Goal: Check status

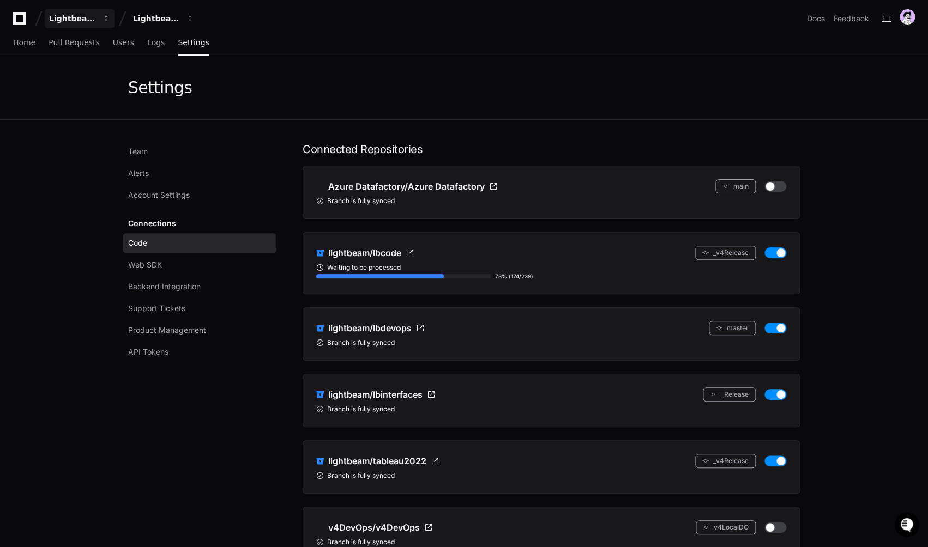
click at [89, 25] on button "Lightbeam Health" at bounding box center [80, 19] width 70 height 20
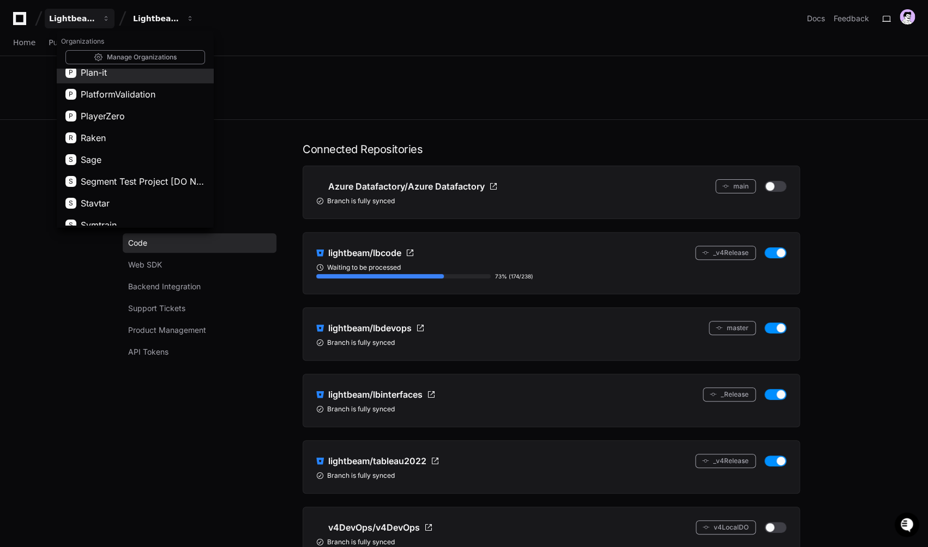
scroll to position [574, 0]
click at [120, 75] on button "P Plan-it" at bounding box center [135, 73] width 157 height 22
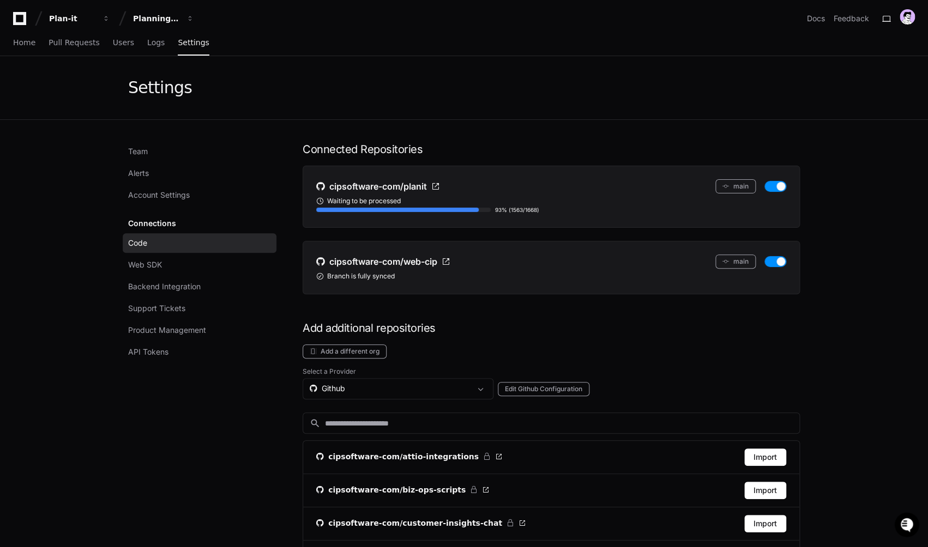
click at [318, 302] on div "Connected Repositories cipsoftware-com/planit main Waiting to be processed 93% …" at bounding box center [551, 509] width 497 height 735
click at [302, 298] on div "Team Alerts Account Settings Connections Code Web SDK Backend Integration Suppo…" at bounding box center [464, 509] width 672 height 735
click at [237, 409] on div "Team Alerts Account Settings Connections Code Web SDK Backend Integration Suppo…" at bounding box center [202, 509] width 148 height 735
click at [361, 201] on div "Waiting to be processed" at bounding box center [551, 201] width 470 height 9
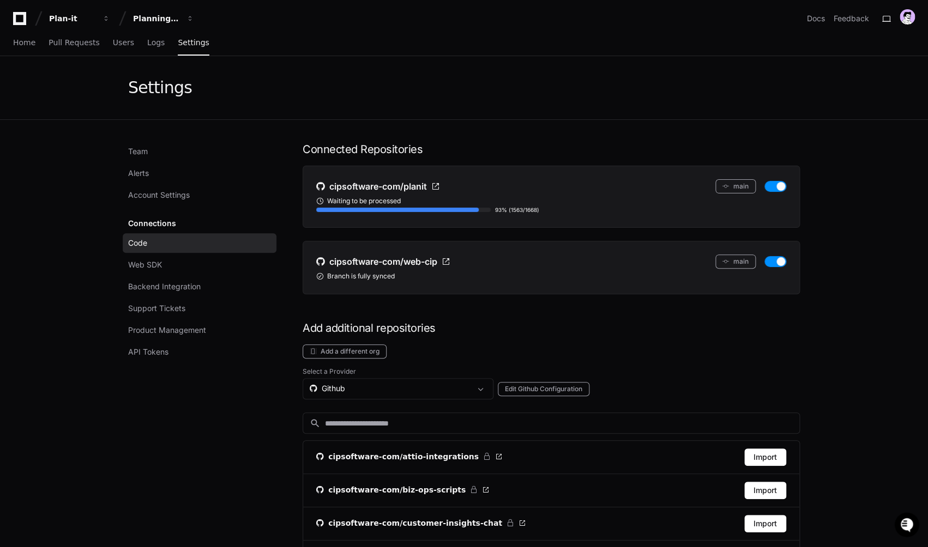
click at [361, 201] on div "Waiting to be processed" at bounding box center [551, 201] width 470 height 9
click at [259, 445] on div "Team Alerts Account Settings Connections Code Web SDK Backend Integration Suppo…" at bounding box center [202, 509] width 148 height 735
